Goal: Transaction & Acquisition: Purchase product/service

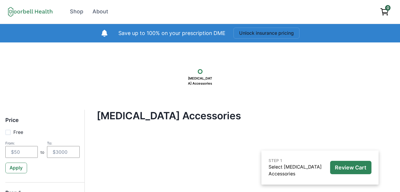
click at [154, 81] on div "[MEDICAL_DATA] Accessories" at bounding box center [200, 76] width 358 height 26
click at [247, 35] on button "Unlock insurance pricing" at bounding box center [266, 33] width 66 height 11
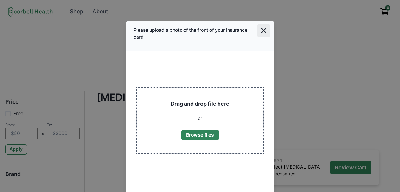
click at [265, 32] on icon "Close" at bounding box center [263, 30] width 5 height 5
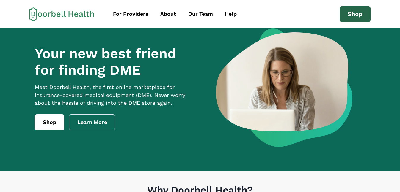
click at [348, 11] on link "Shop" at bounding box center [355, 14] width 31 height 16
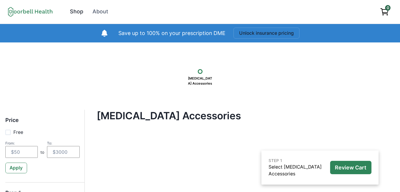
click at [79, 12] on div "Shop" at bounding box center [76, 12] width 13 height 8
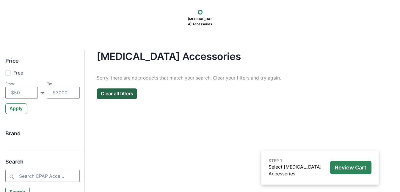
scroll to position [119, 0]
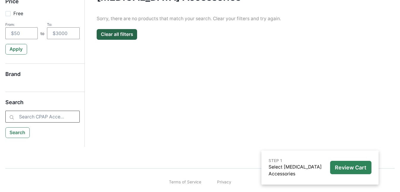
click at [29, 119] on input "search" at bounding box center [42, 117] width 74 height 12
type input "resmed"
click at [20, 132] on button "Search" at bounding box center [17, 133] width 24 height 11
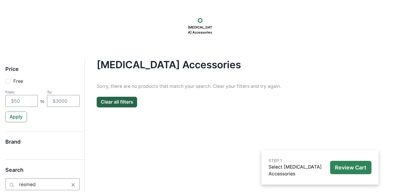
scroll to position [123, 0]
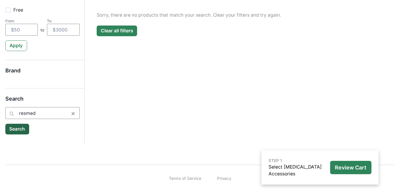
click at [117, 31] on button "Clear all filters" at bounding box center [117, 31] width 40 height 11
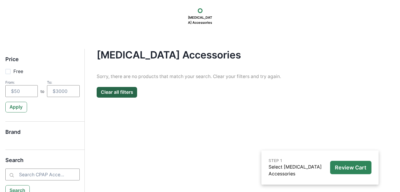
scroll to position [119, 0]
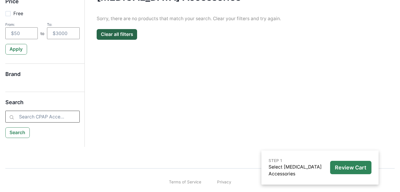
click at [40, 116] on input "search" at bounding box center [42, 117] width 74 height 12
type input "cpap"
click at [22, 135] on button "Search" at bounding box center [17, 133] width 24 height 11
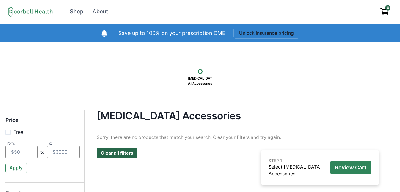
click at [187, 29] on p "Save up to 100% on your prescription DME" at bounding box center [171, 33] width 107 height 8
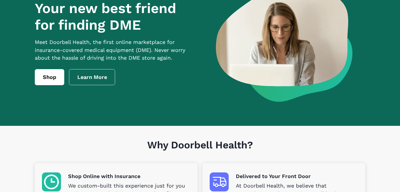
scroll to position [59, 0]
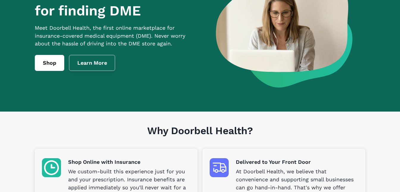
click at [90, 68] on link "Learn More" at bounding box center [92, 63] width 46 height 16
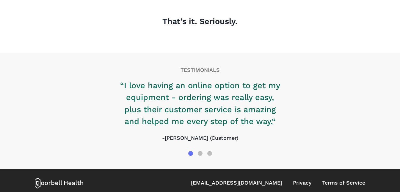
scroll to position [722, 0]
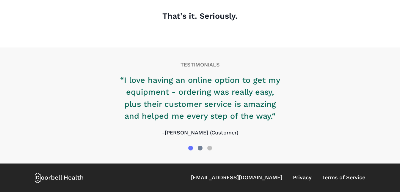
click at [200, 147] on div at bounding box center [200, 148] width 5 height 5
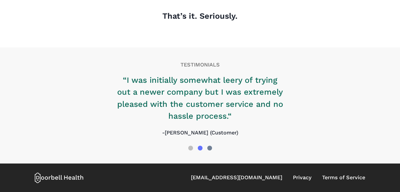
click at [210, 149] on div at bounding box center [209, 148] width 5 height 5
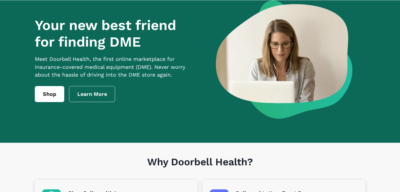
scroll to position [0, 0]
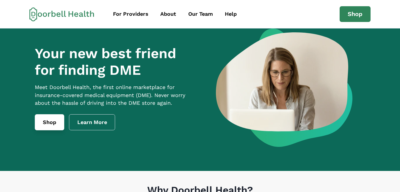
click at [42, 125] on link "Shop" at bounding box center [49, 123] width 29 height 16
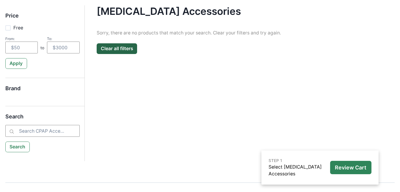
scroll to position [119, 0]
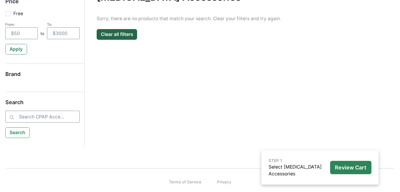
click at [11, 75] on h5 "Brand" at bounding box center [42, 77] width 74 height 12
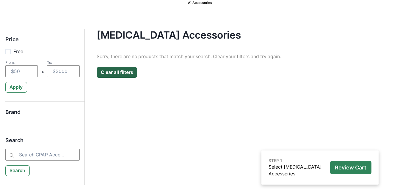
scroll to position [59, 0]
